Goal: Information Seeking & Learning: Learn about a topic

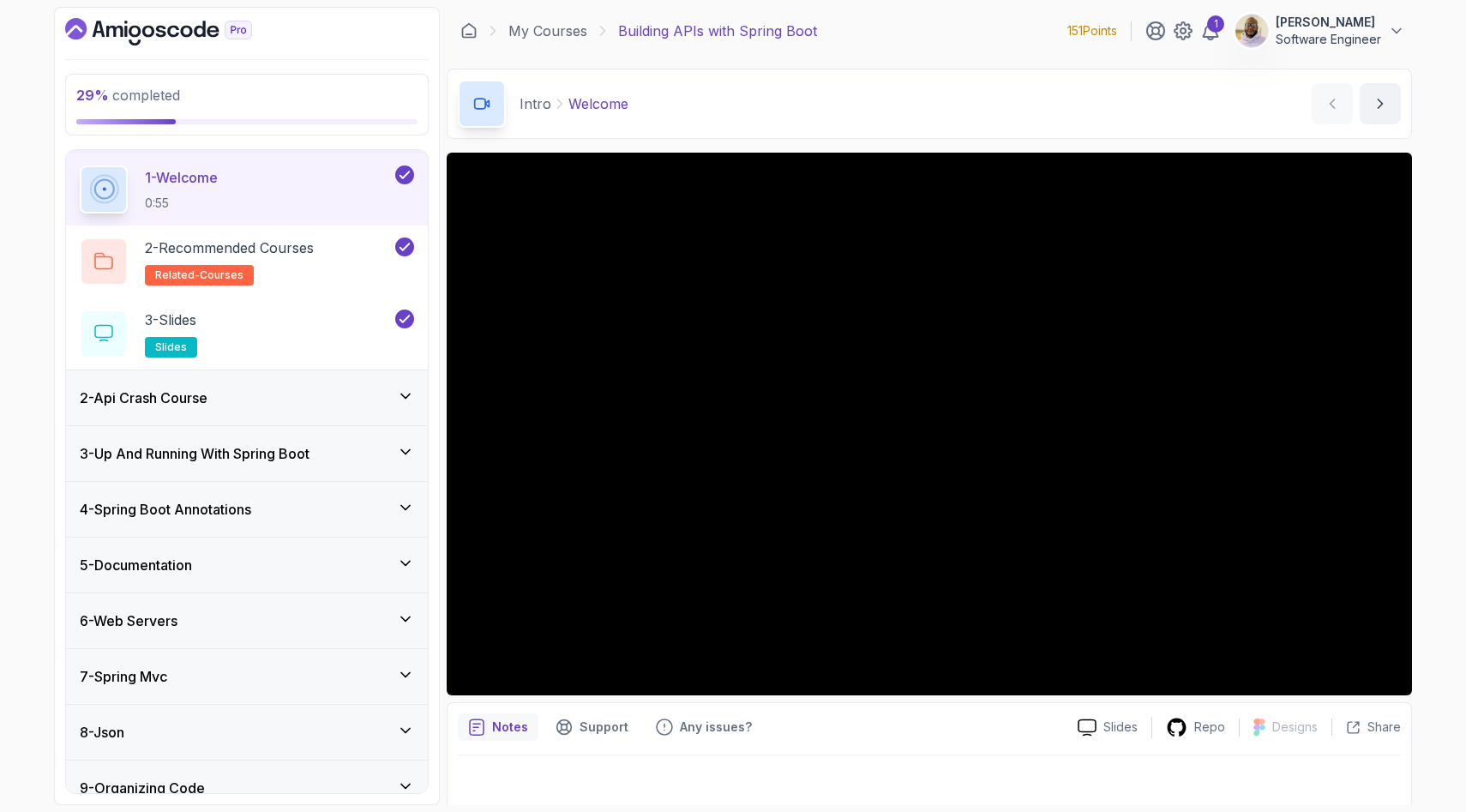
scroll to position [55, 0]
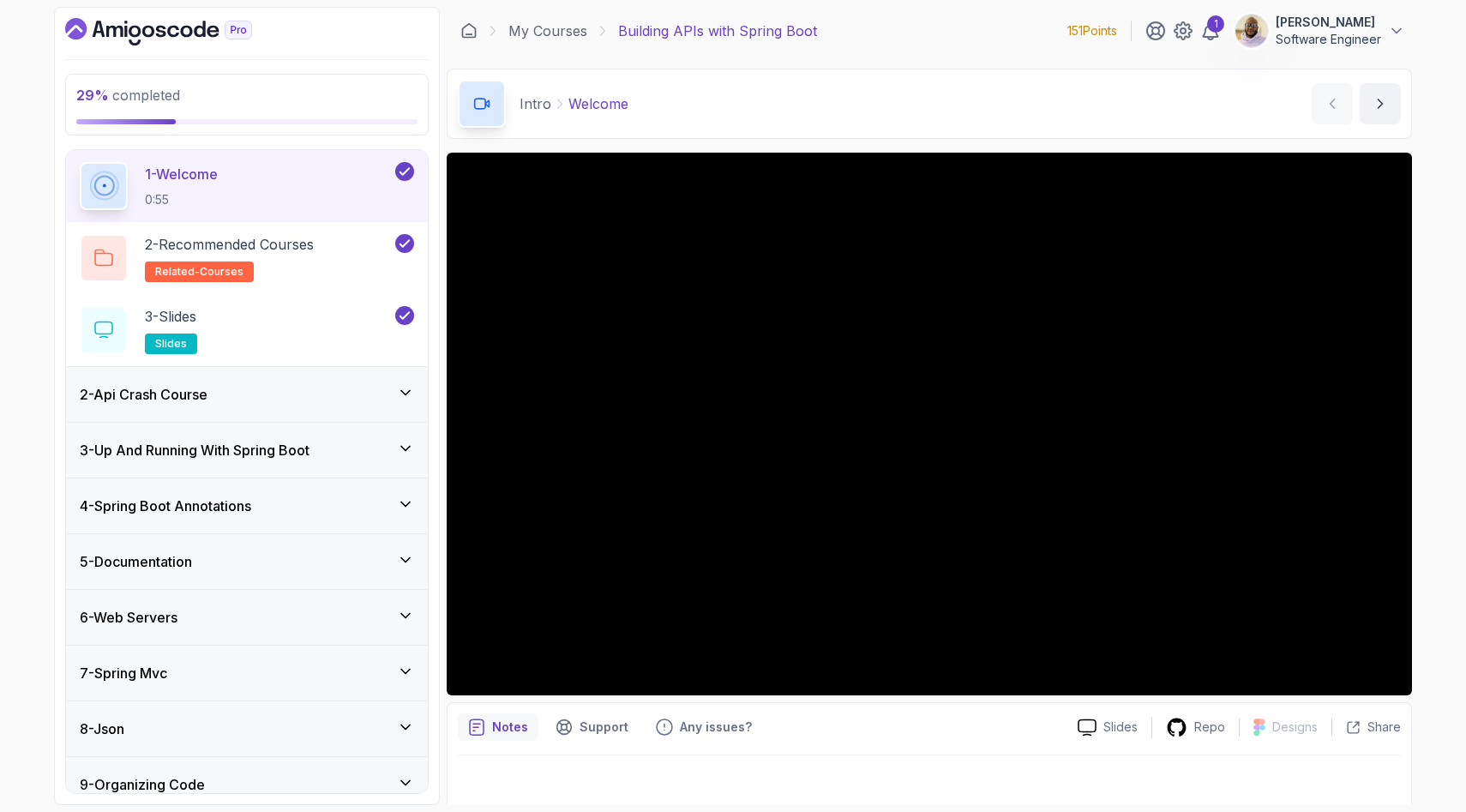
click at [299, 502] on div "4 - Spring Boot Annotations" at bounding box center [247, 505] width 335 height 21
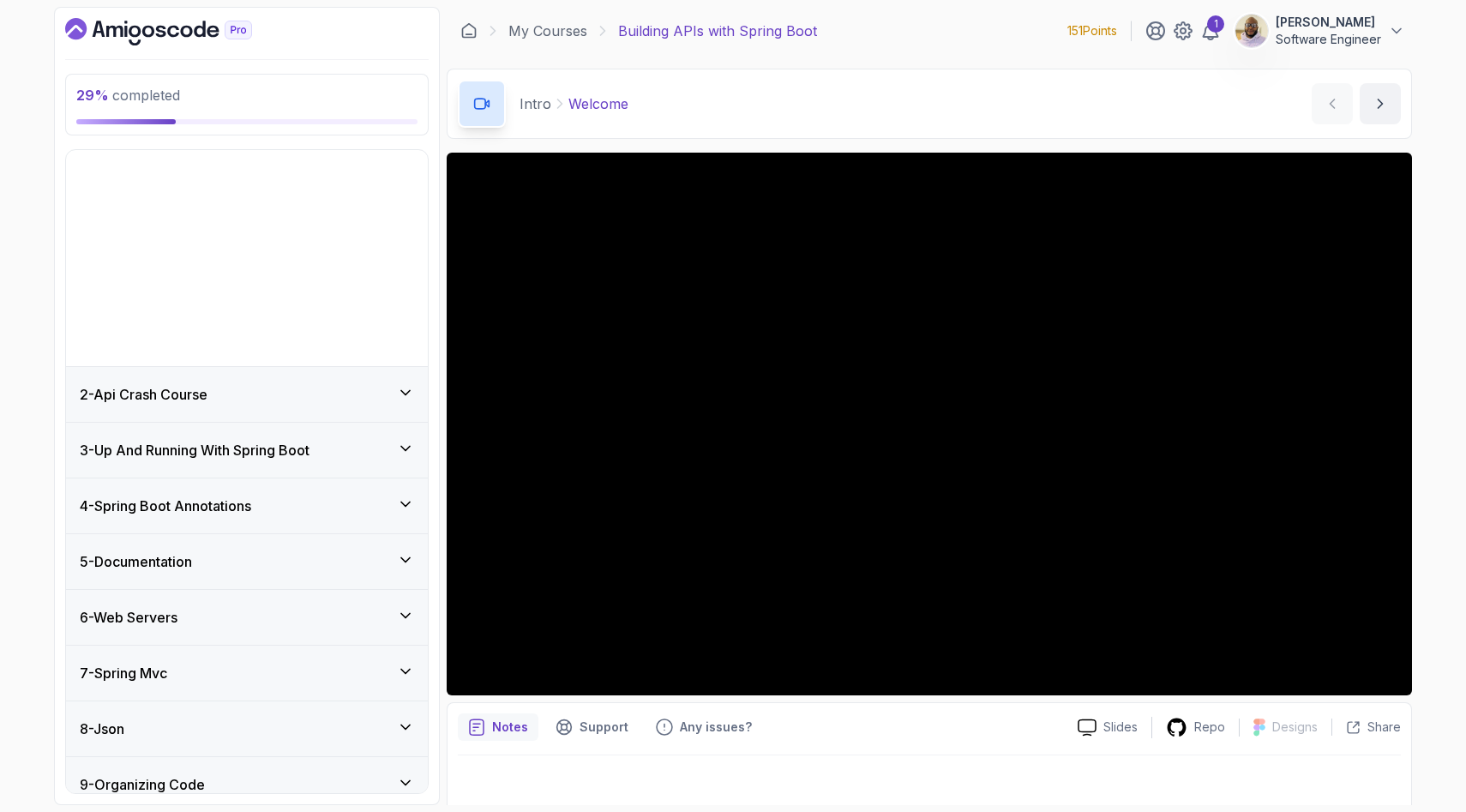
scroll to position [0, 0]
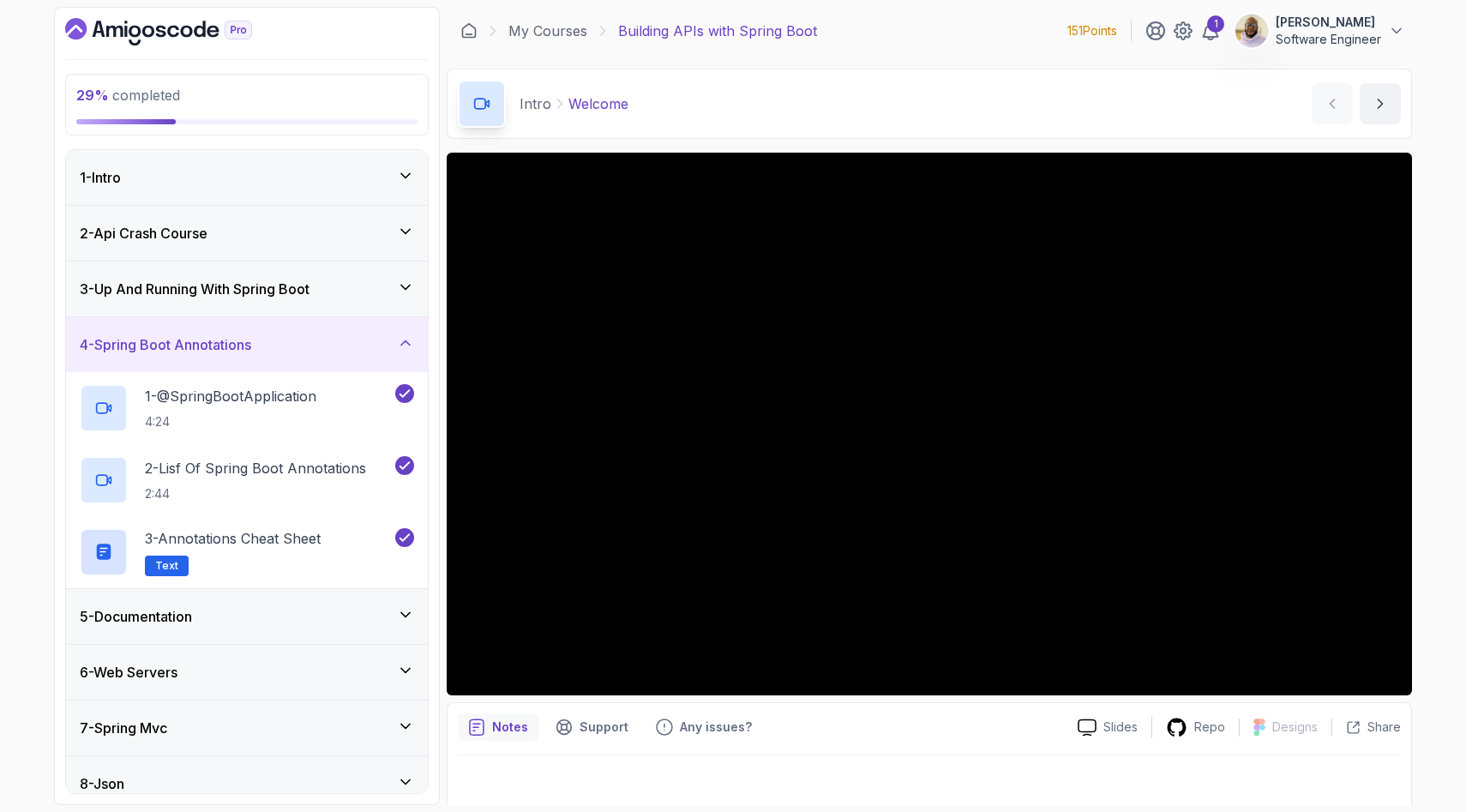
click at [288, 603] on div "5 - Documentation" at bounding box center [247, 616] width 362 height 55
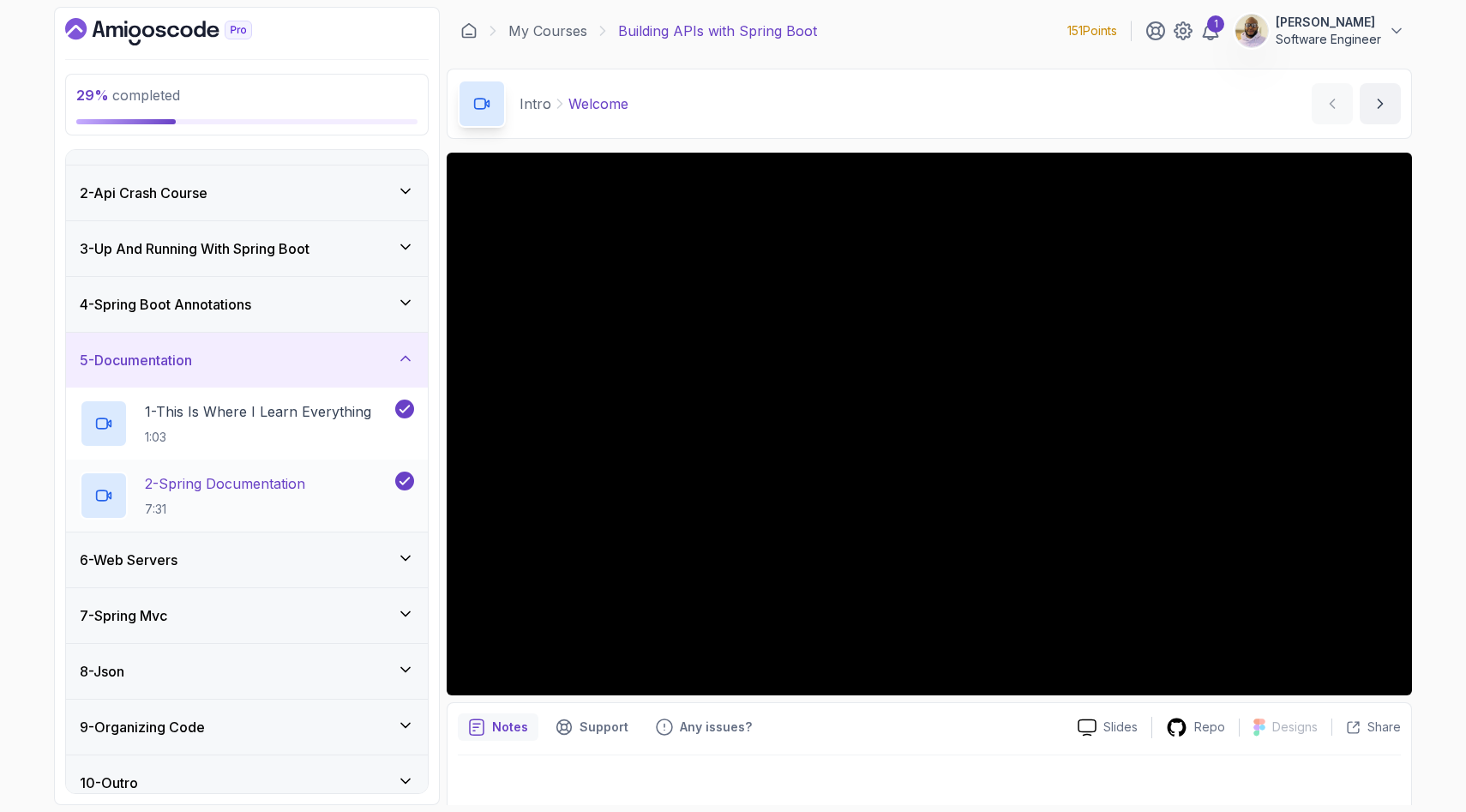
scroll to position [57, 0]
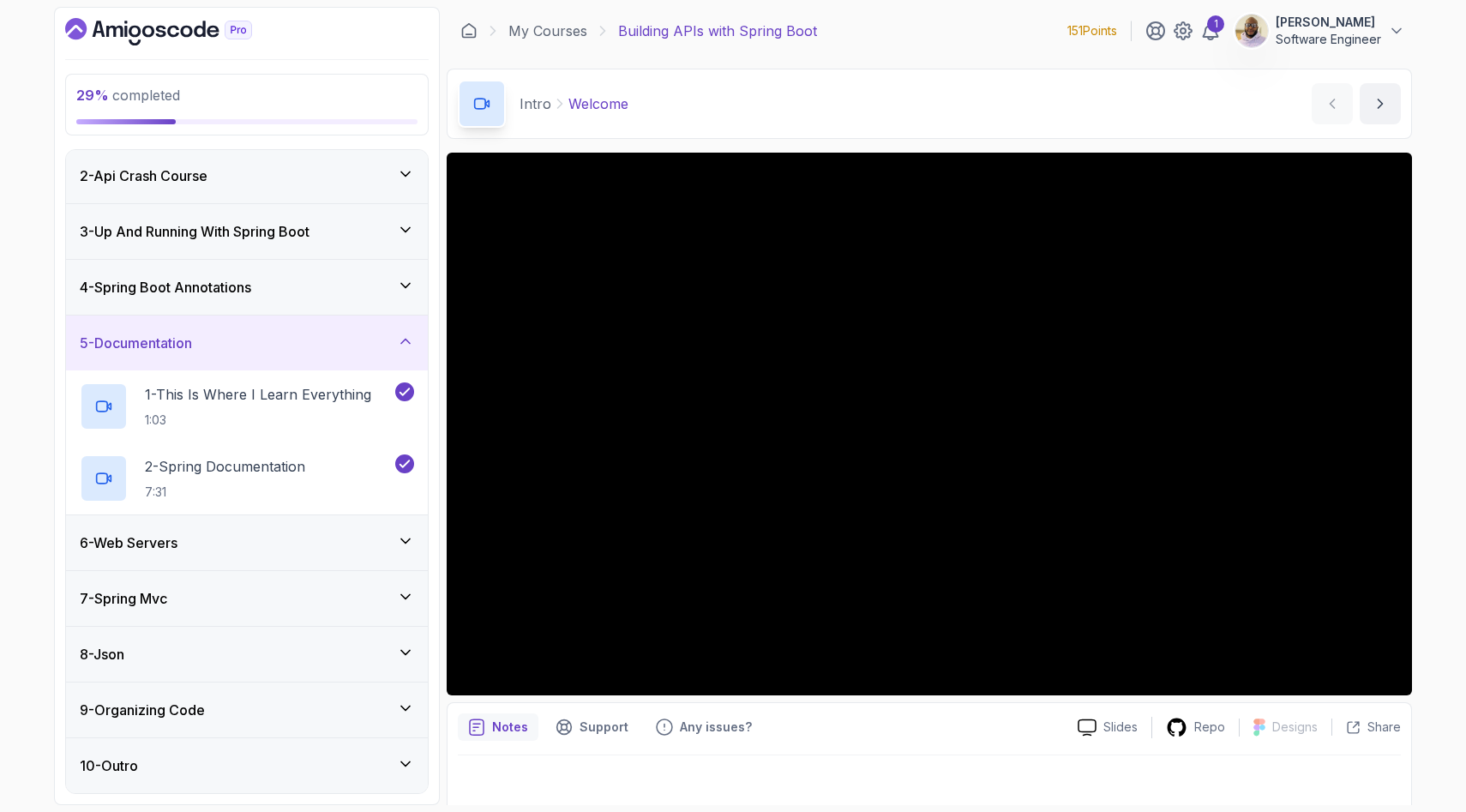
click at [288, 545] on div "6 - Web Servers" at bounding box center [247, 542] width 335 height 21
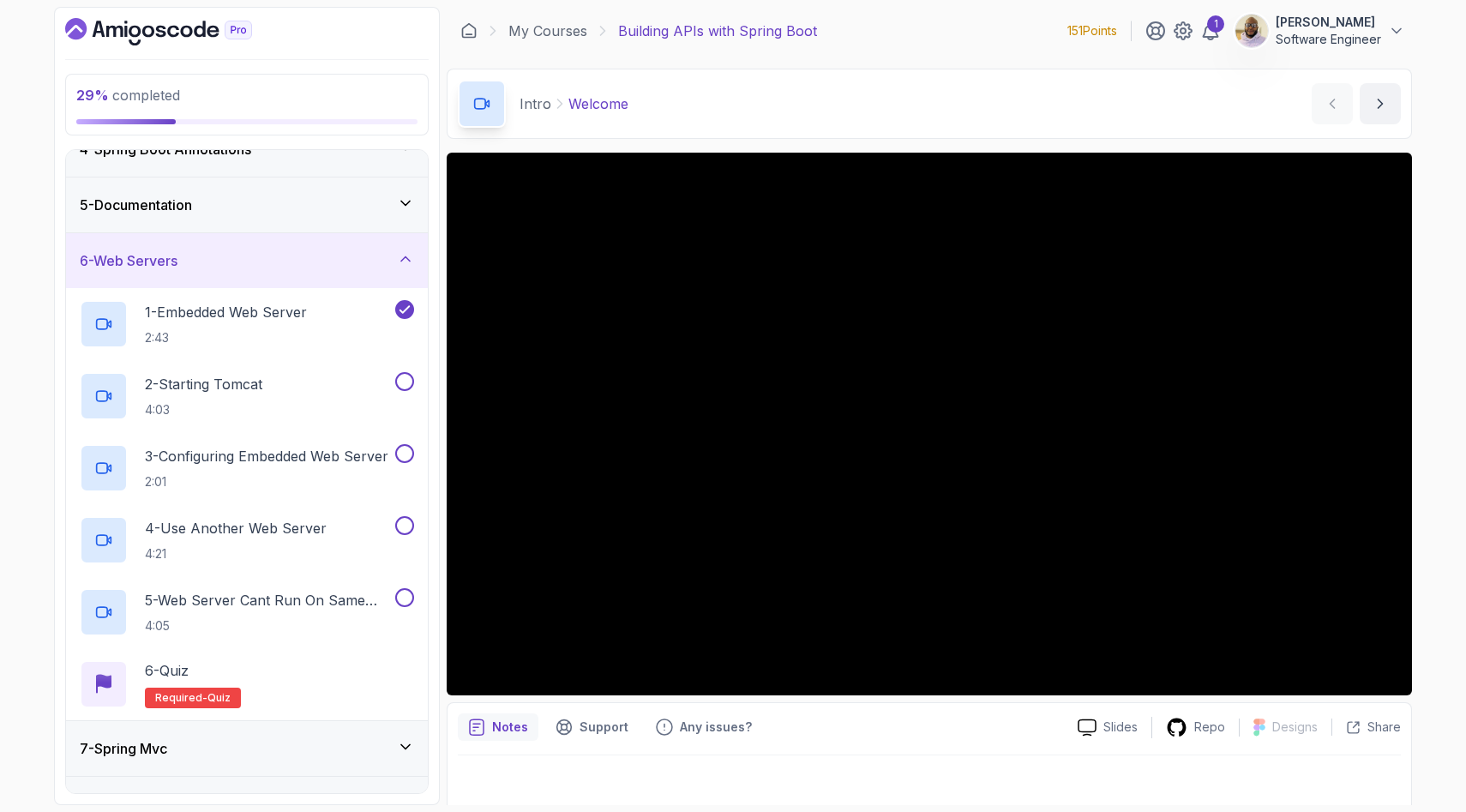
scroll to position [206, 0]
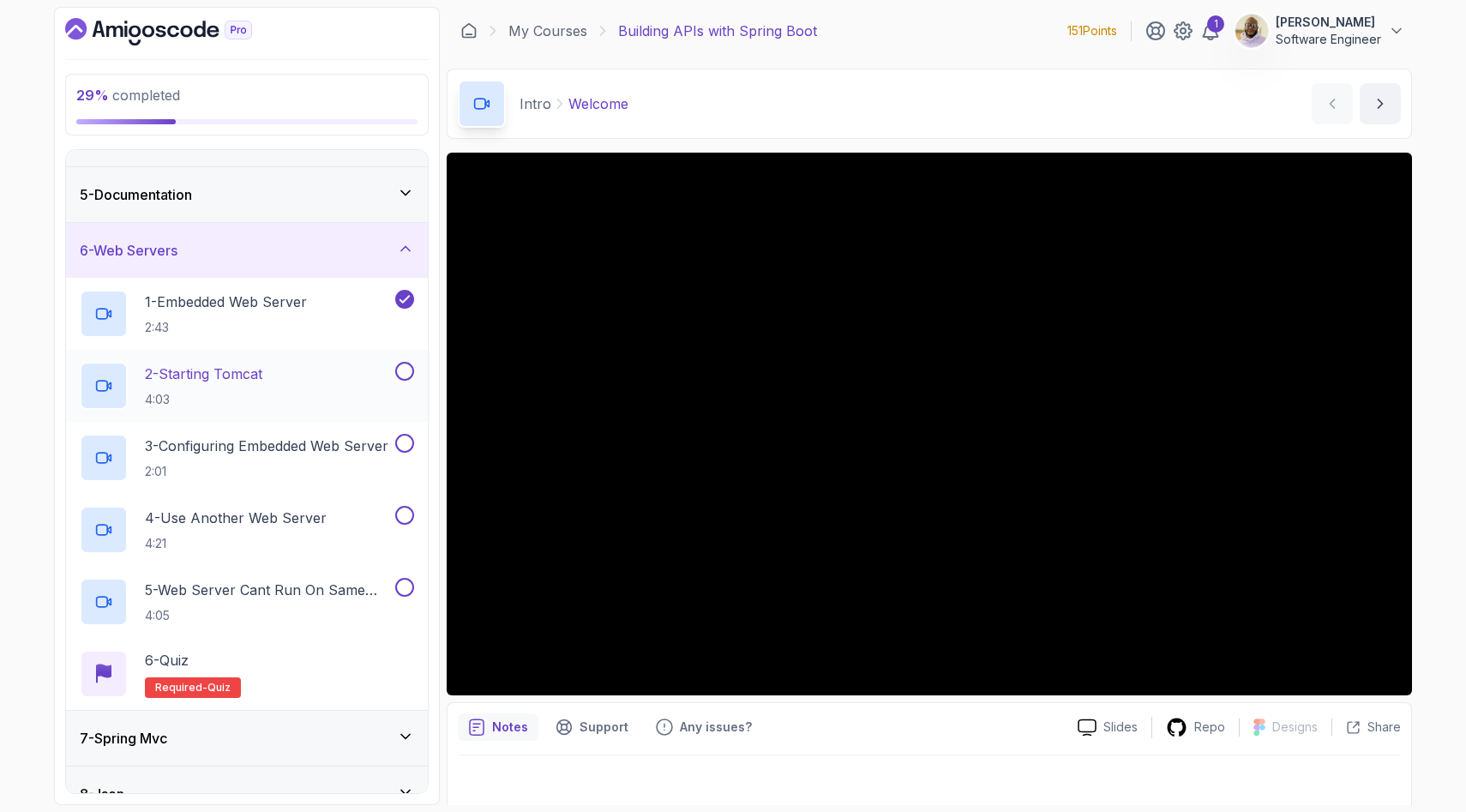
click at [221, 372] on p "2 - Starting Tomcat" at bounding box center [204, 374] width 118 height 21
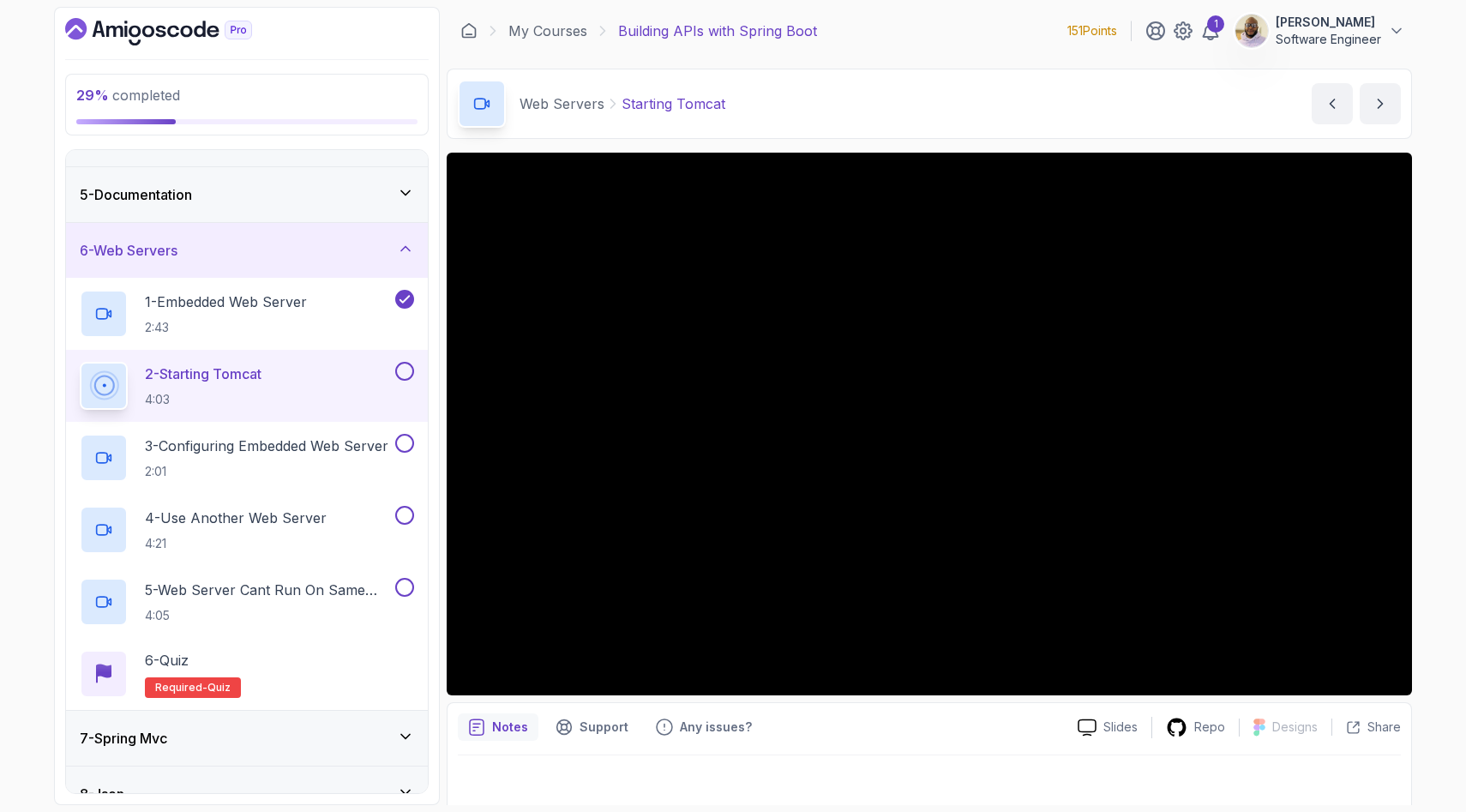
click at [404, 369] on button at bounding box center [405, 371] width 19 height 19
click at [319, 451] on p "3 - Configuring Embedded Web Server" at bounding box center [267, 445] width 244 height 21
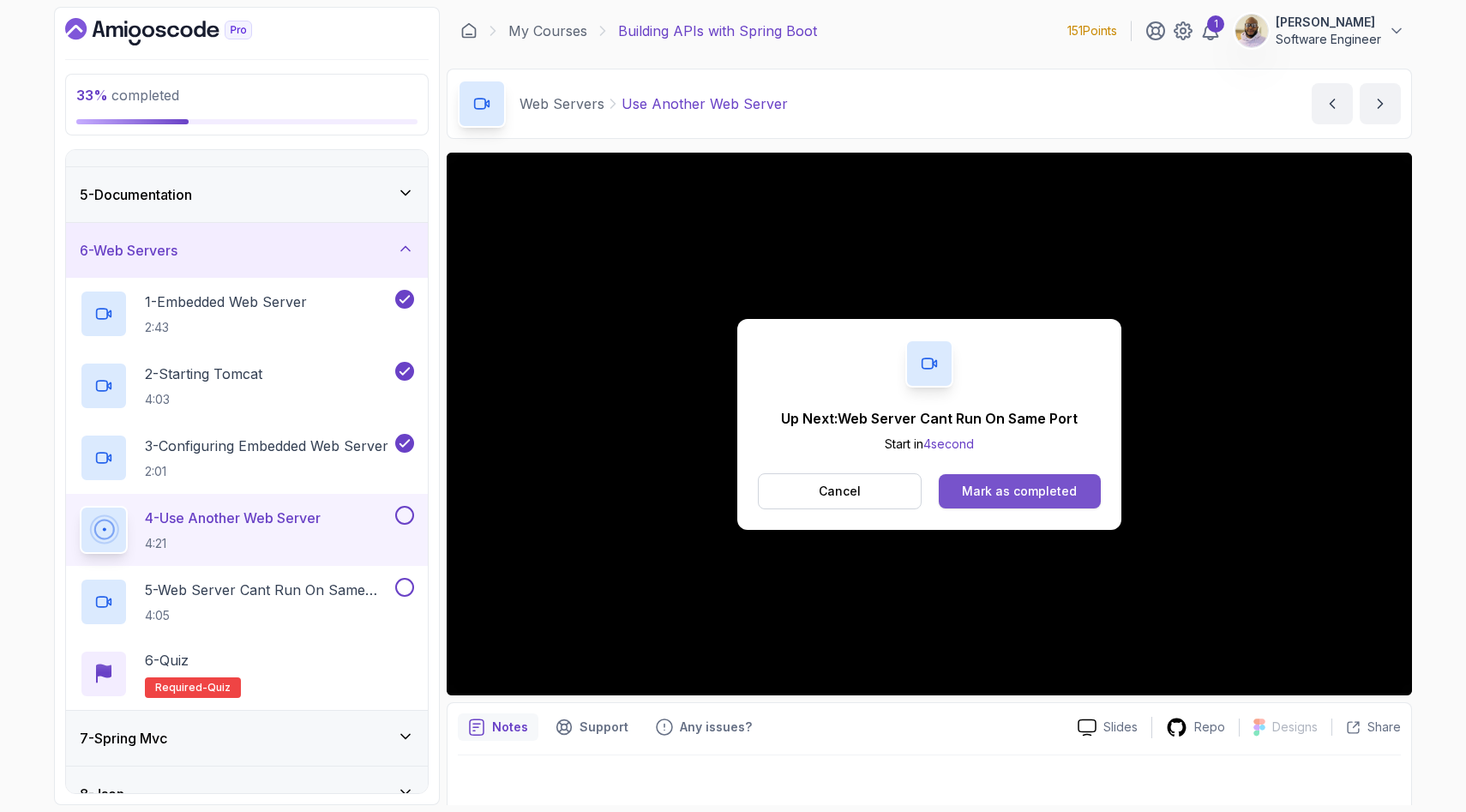
click at [994, 496] on div "Mark as completed" at bounding box center [1019, 490] width 115 height 17
